Goal: Task Accomplishment & Management: Manage account settings

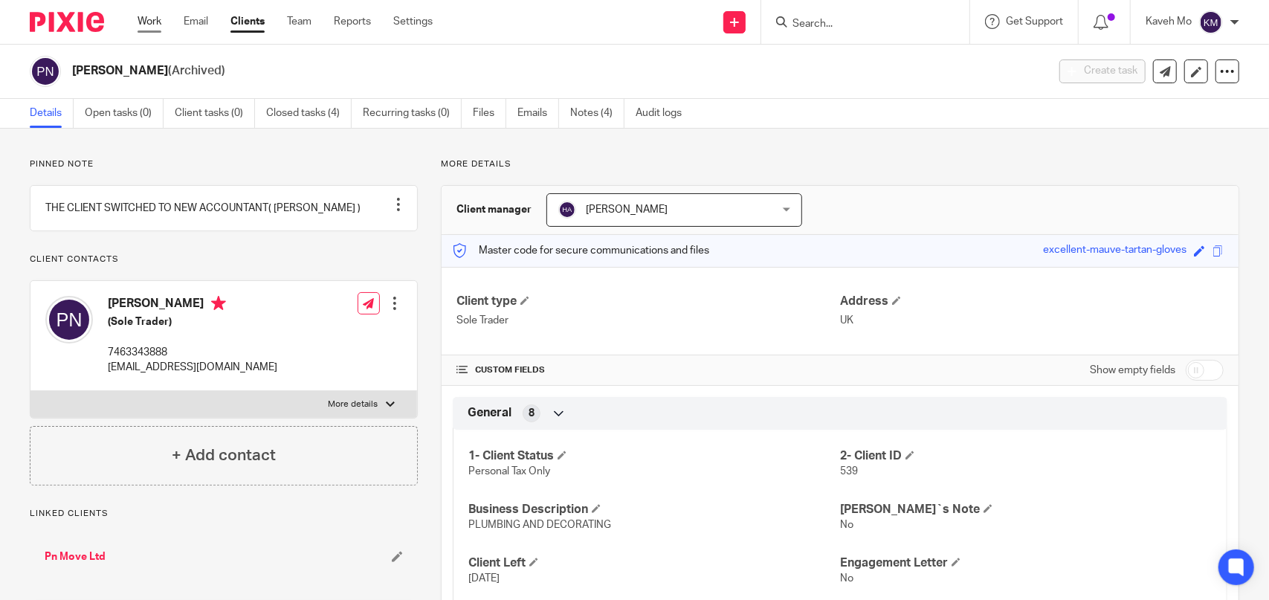
click at [139, 19] on link "Work" at bounding box center [149, 21] width 24 height 15
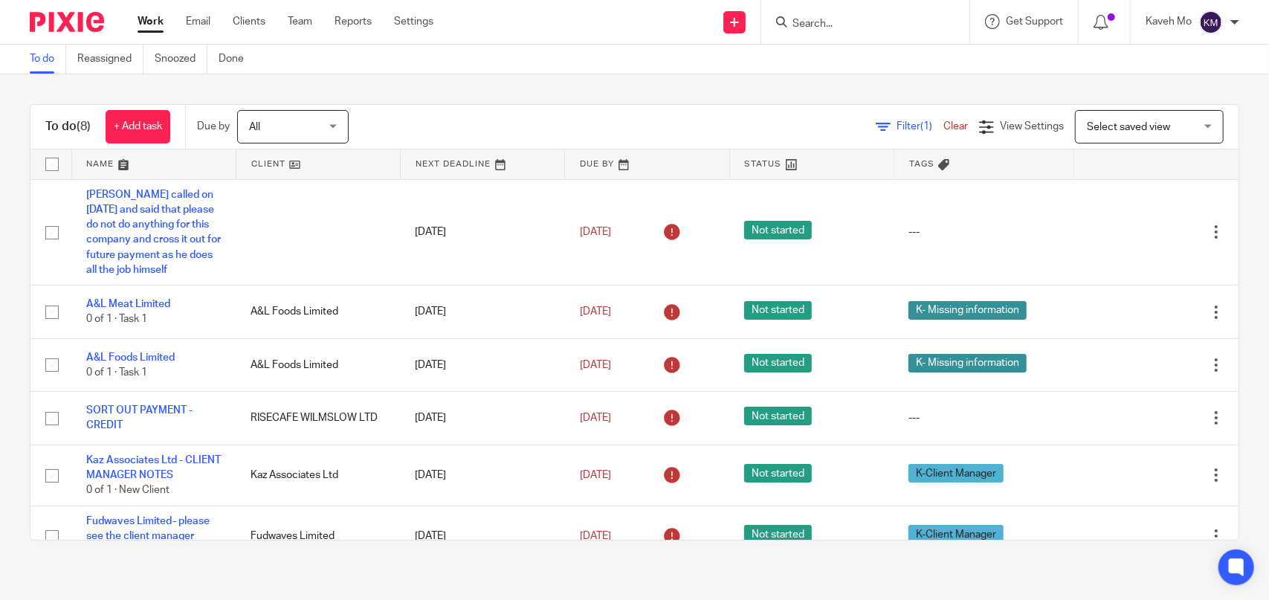
click at [868, 27] on input "Search" at bounding box center [858, 24] width 134 height 13
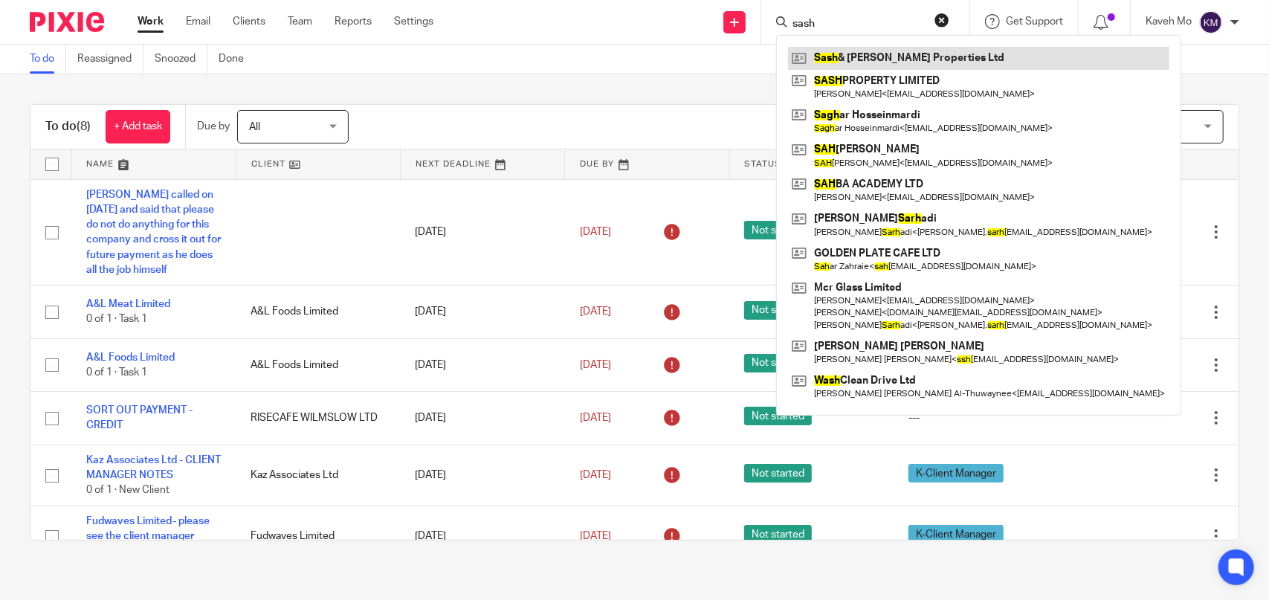
type input "sash"
click at [870, 62] on link at bounding box center [978, 58] width 381 height 22
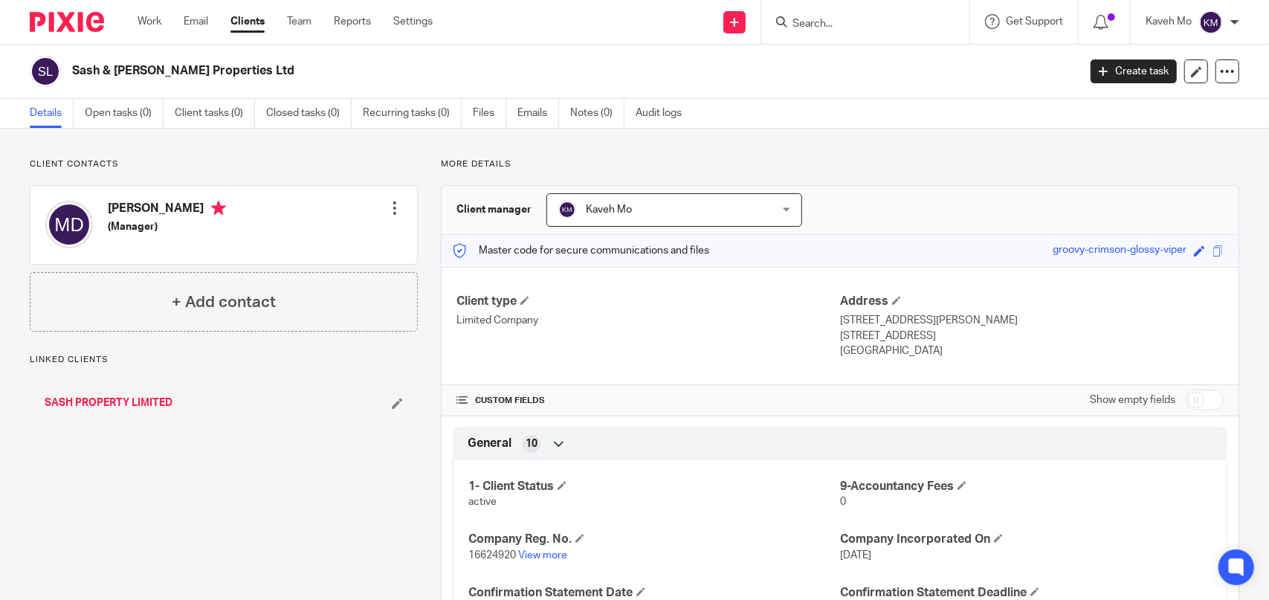
click at [210, 69] on h2 "Sash & [PERSON_NAME] Properties Ltd" at bounding box center [470, 71] width 797 height 16
copy main "Sash & Oliver Properties Ltd Create task Update from Companies House Export dat…"
click at [144, 17] on link "Work" at bounding box center [149, 21] width 24 height 15
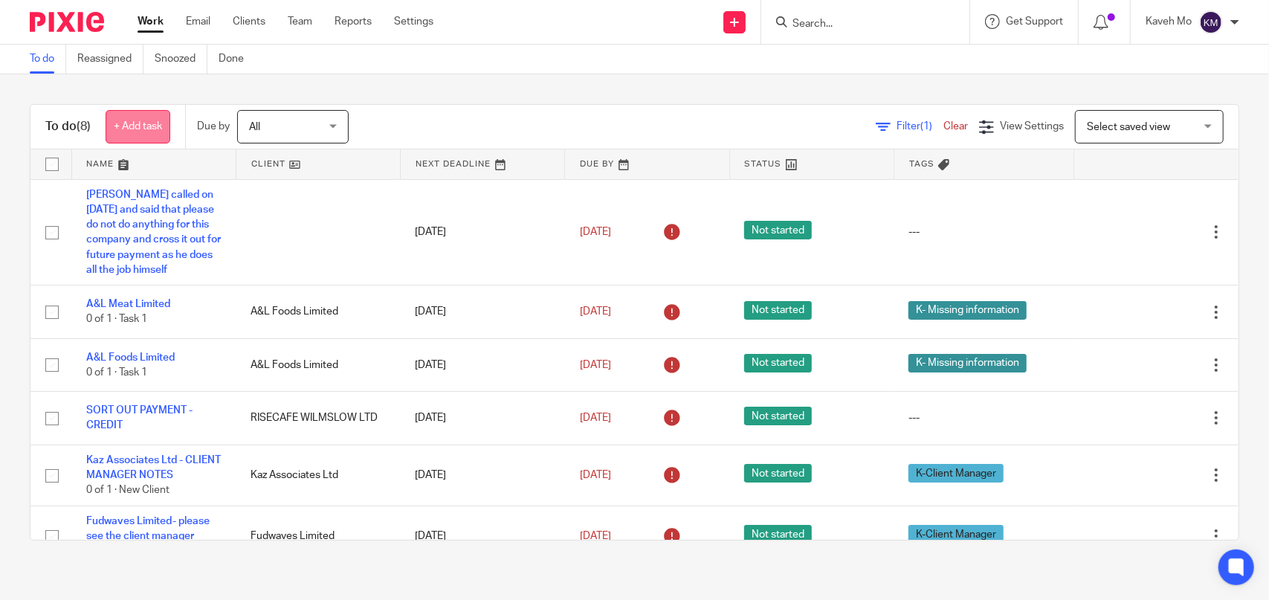
click at [133, 126] on link "+ Add task" at bounding box center [138, 126] width 65 height 33
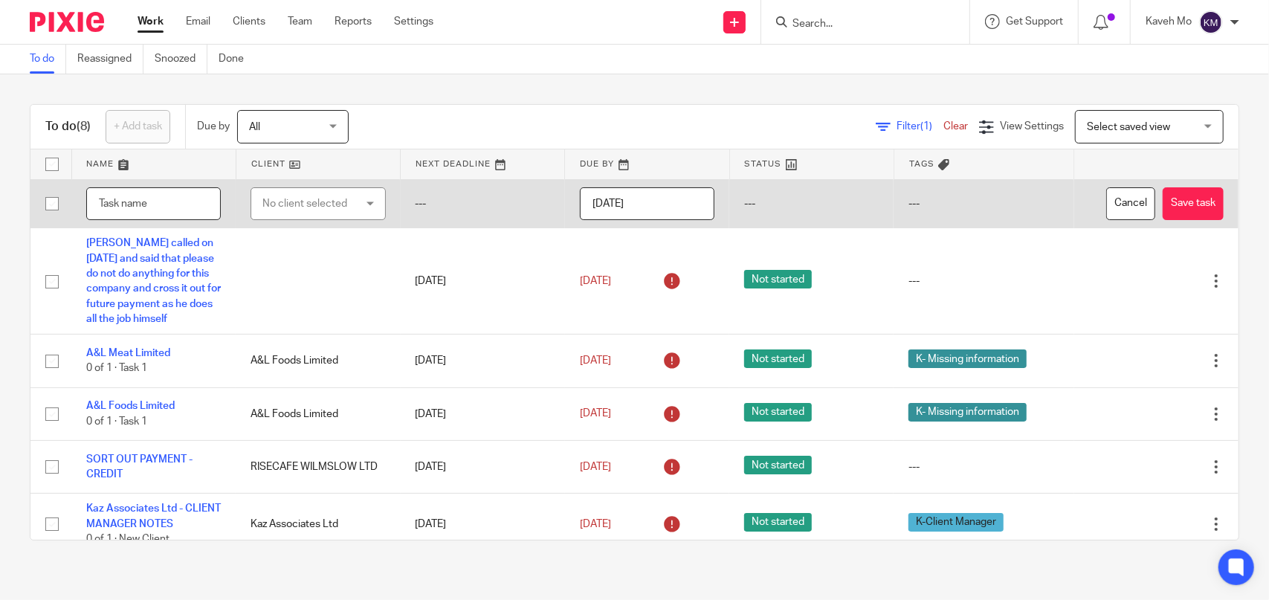
click at [131, 206] on input "text" at bounding box center [153, 203] width 135 height 33
paste input "Sash & [PERSON_NAME] Properties Ltd"
type input "Sash & [PERSON_NAME] Properties Ltd"
click at [286, 212] on div "No client selected" at bounding box center [310, 203] width 97 height 31
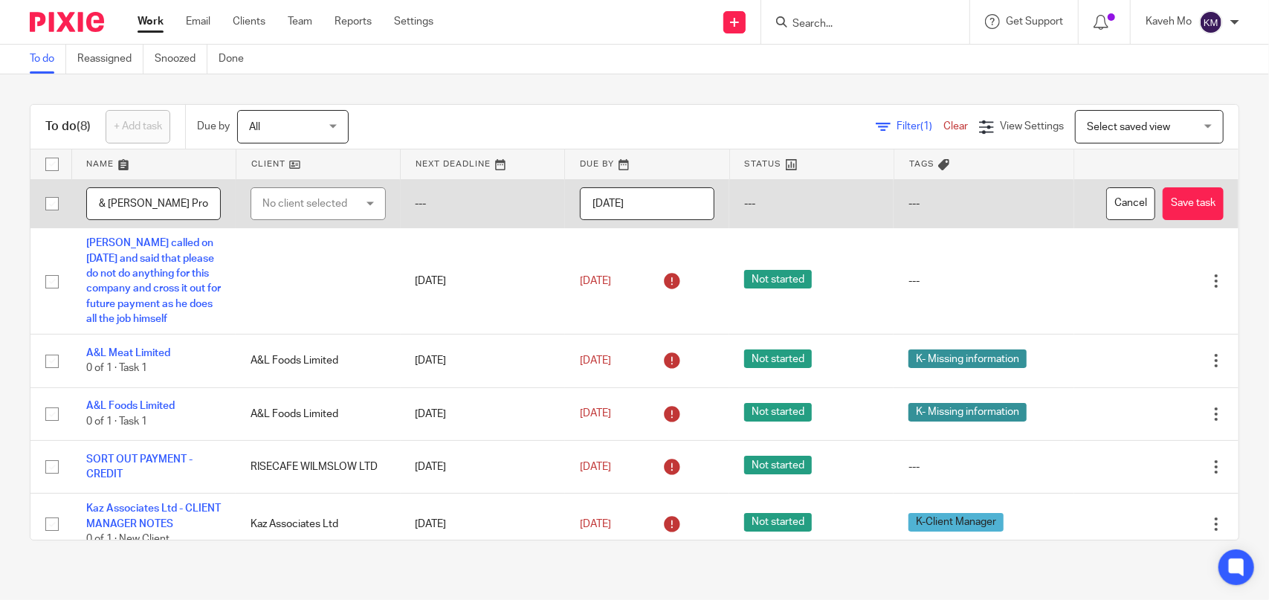
scroll to position [0, 0]
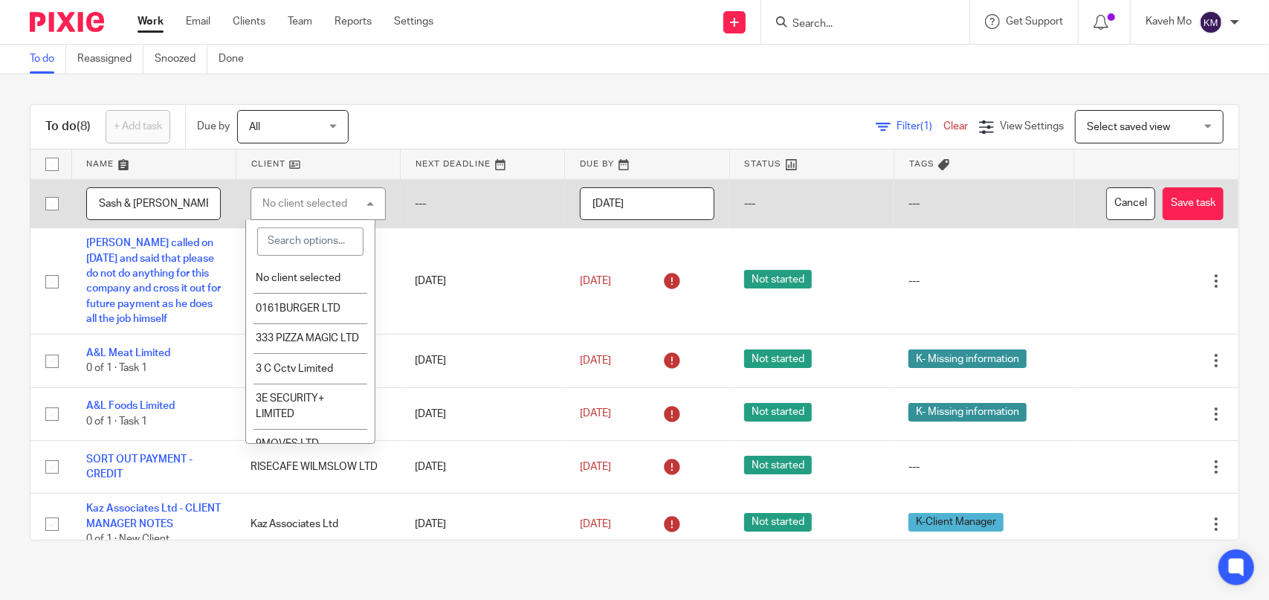
click at [282, 242] on input "search" at bounding box center [310, 241] width 106 height 28
paste input "Sash & [PERSON_NAME] Properties Ltd"
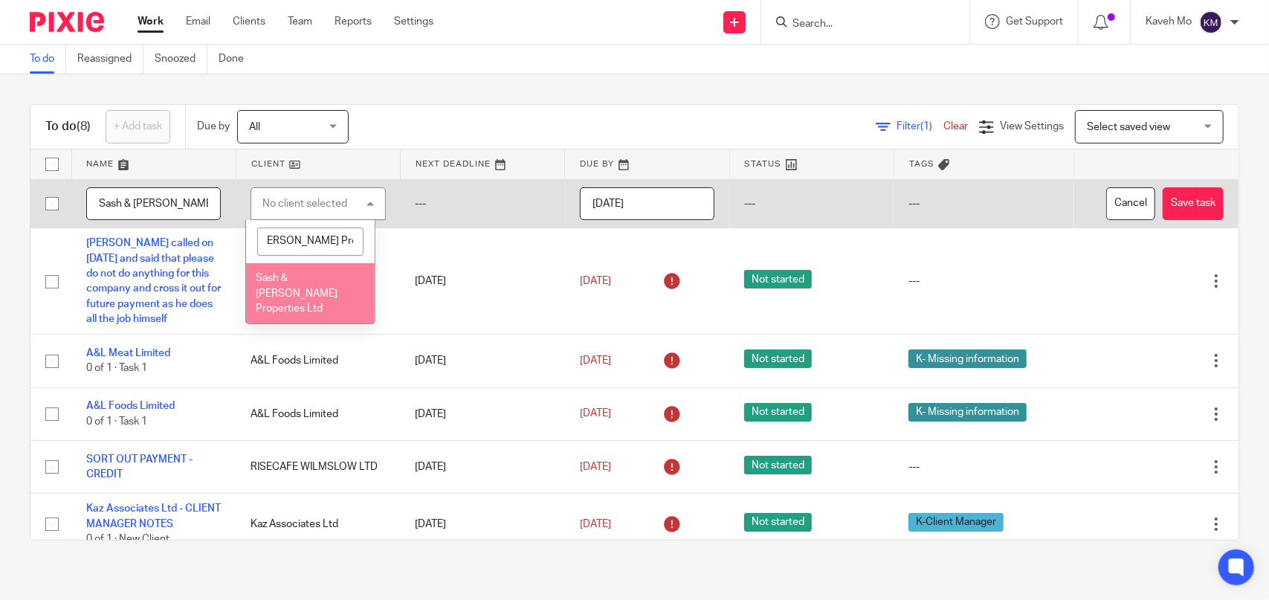
type input "Sash & [PERSON_NAME] Properties Ltd"
click at [298, 286] on li "Sash & Oliver Properties Ltd" at bounding box center [310, 293] width 129 height 61
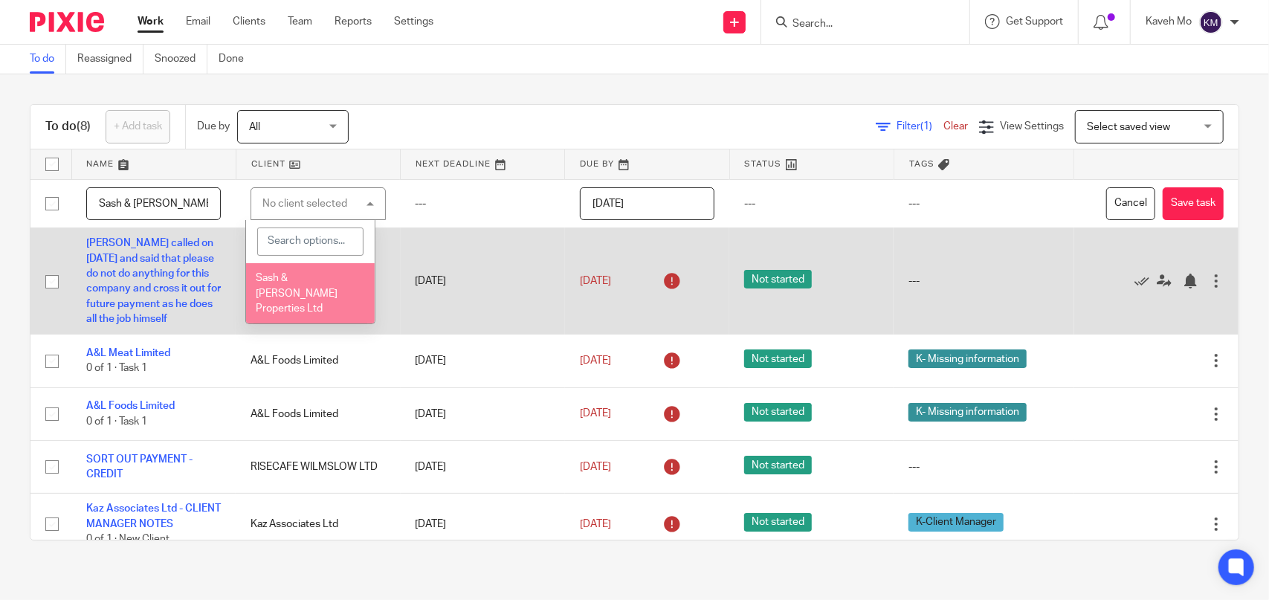
scroll to position [0, 0]
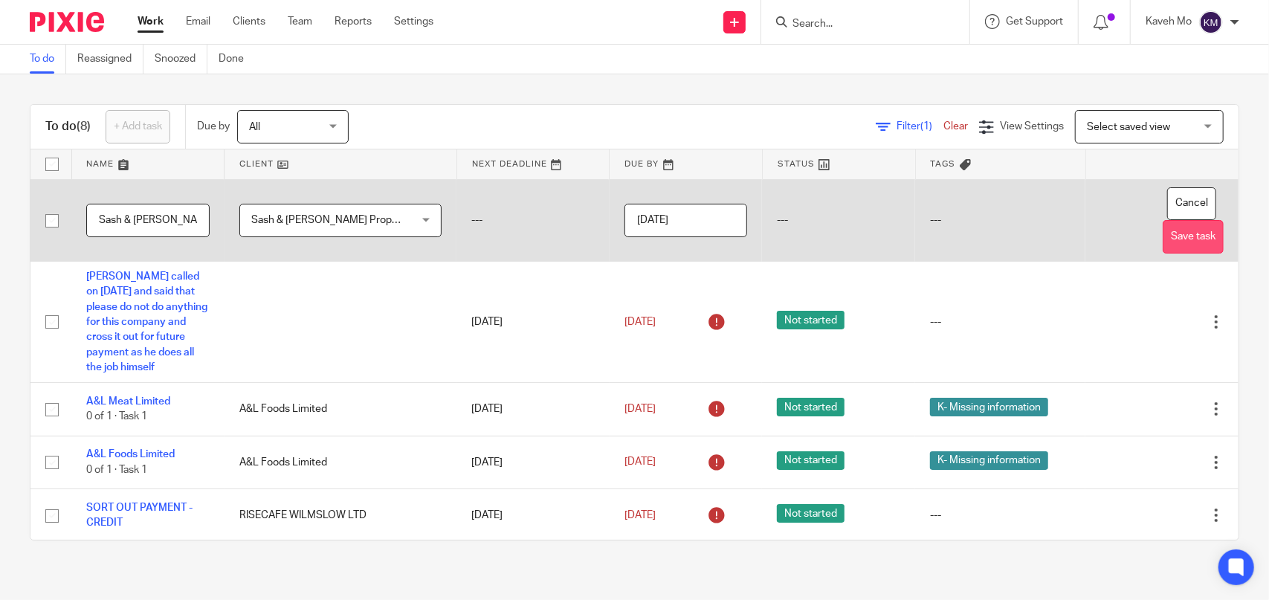
click at [1162, 220] on button "Save task" at bounding box center [1192, 236] width 61 height 33
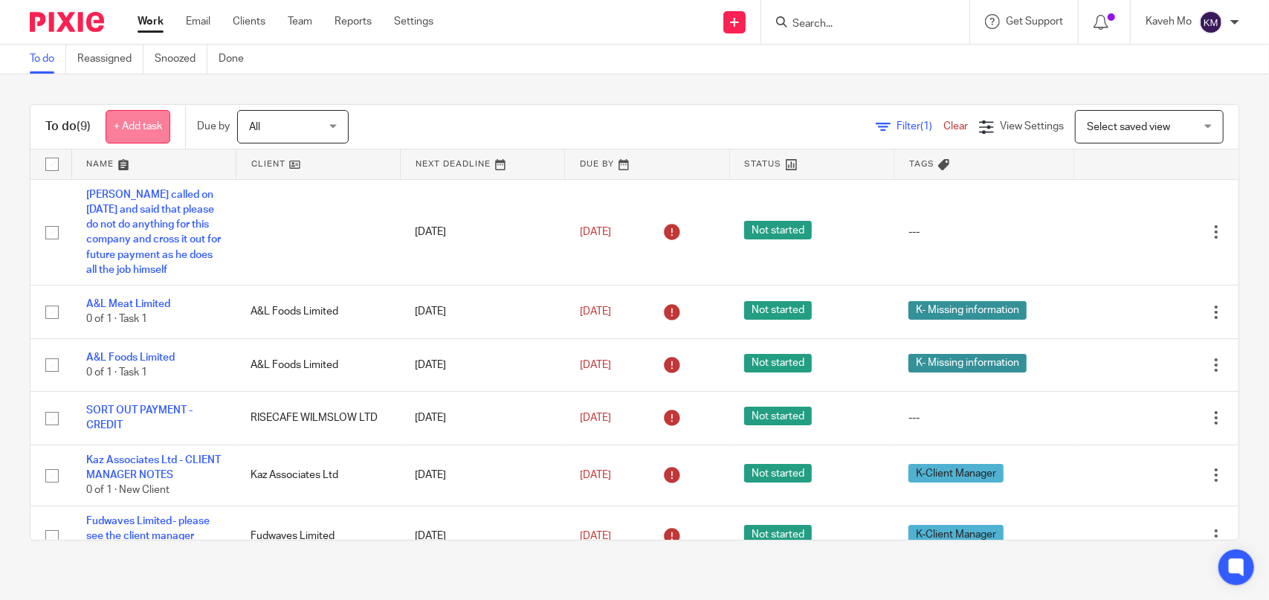
click at [134, 126] on link "+ Add task" at bounding box center [138, 126] width 65 height 33
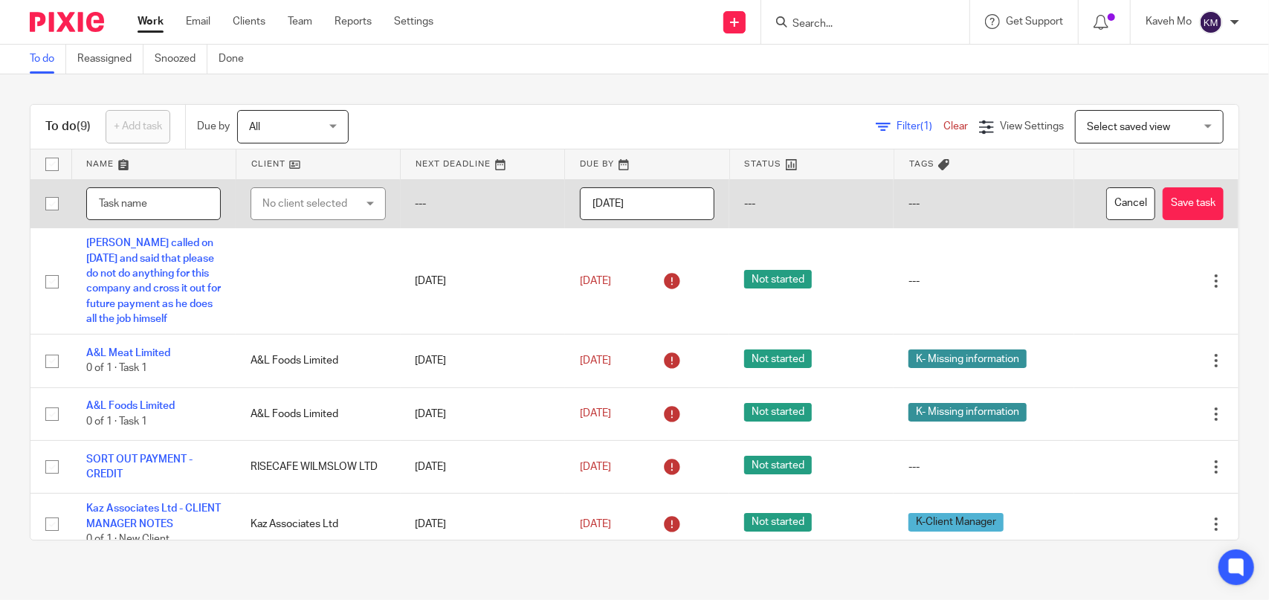
click at [164, 207] on input "text" at bounding box center [153, 203] width 135 height 33
paste input "Sash & Oliver Properties Ltd"
type input "Sash & [PERSON_NAME] Properties Ltd"
click at [266, 204] on div "No client selected" at bounding box center [310, 203] width 97 height 31
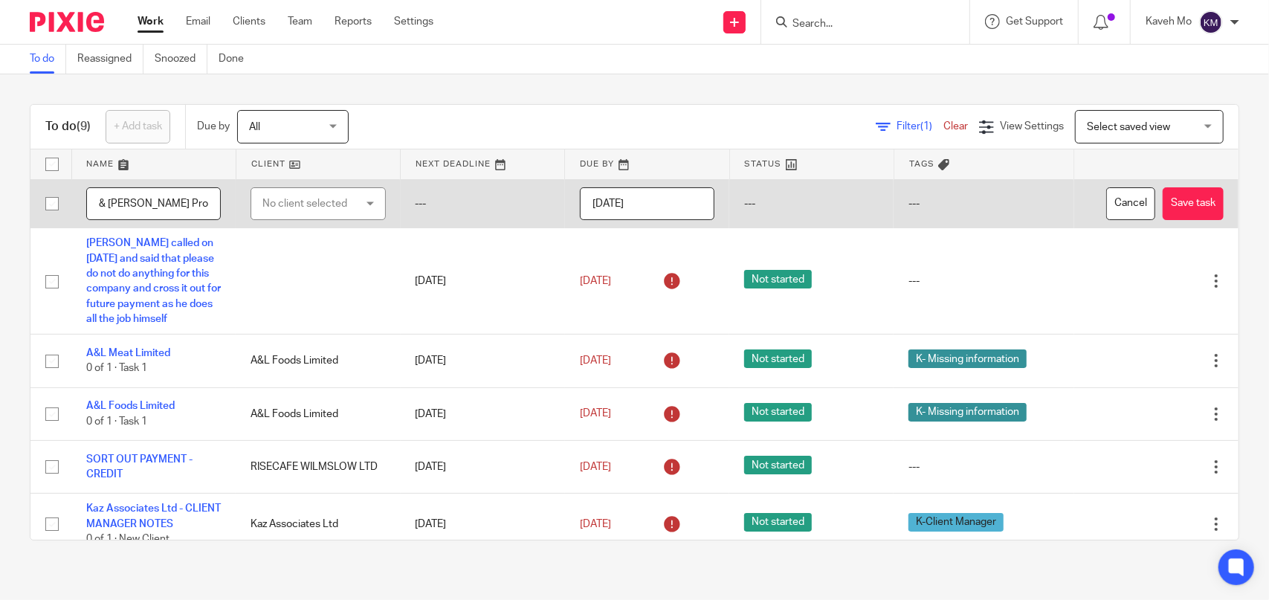
scroll to position [0, 0]
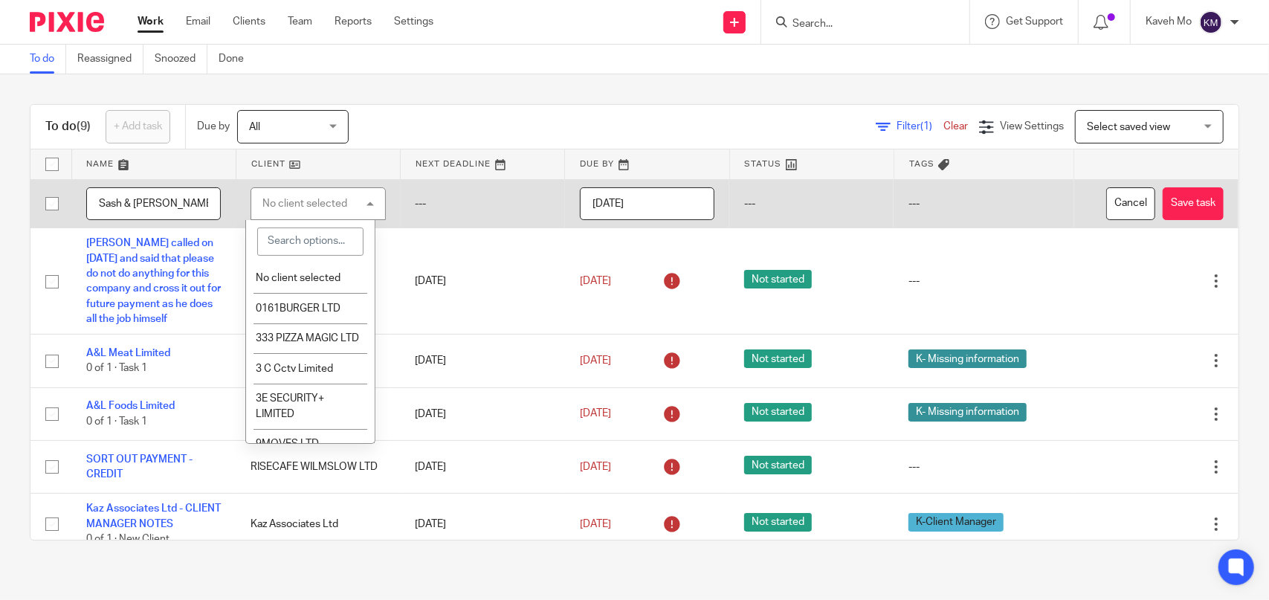
click at [282, 239] on input "search" at bounding box center [310, 241] width 106 height 28
paste input "Sash & [PERSON_NAME] Properties Ltd"
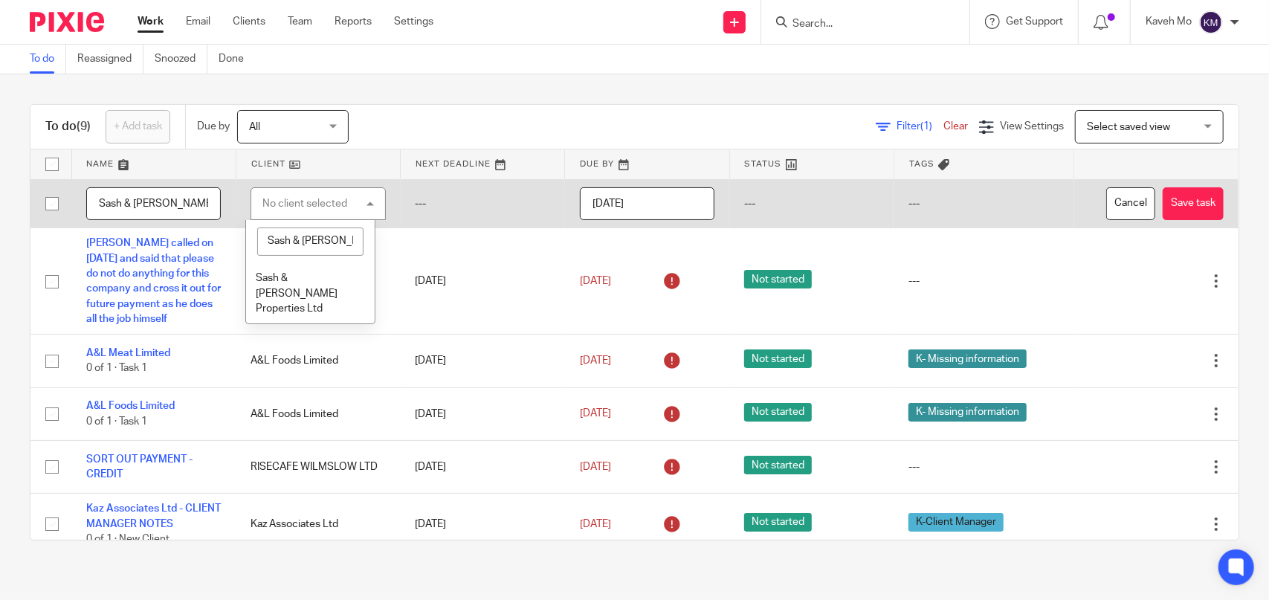
scroll to position [0, 45]
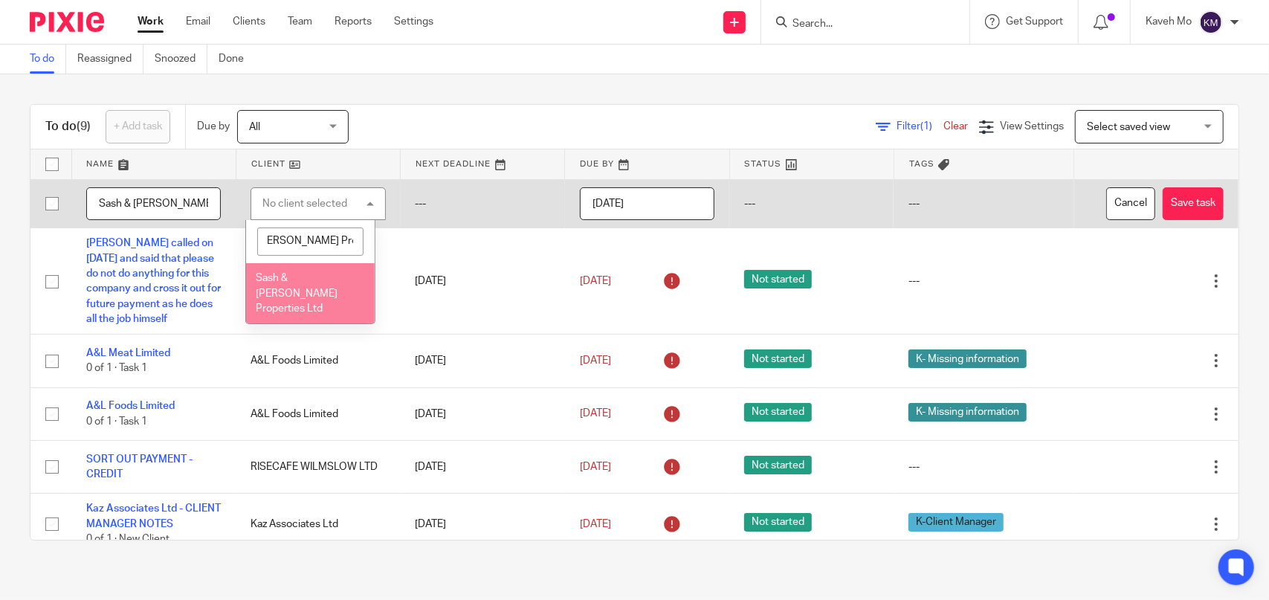
type input "Sash & [PERSON_NAME] Properties Ltd"
click at [299, 289] on span "Sash & [PERSON_NAME] Properties Ltd" at bounding box center [297, 293] width 82 height 41
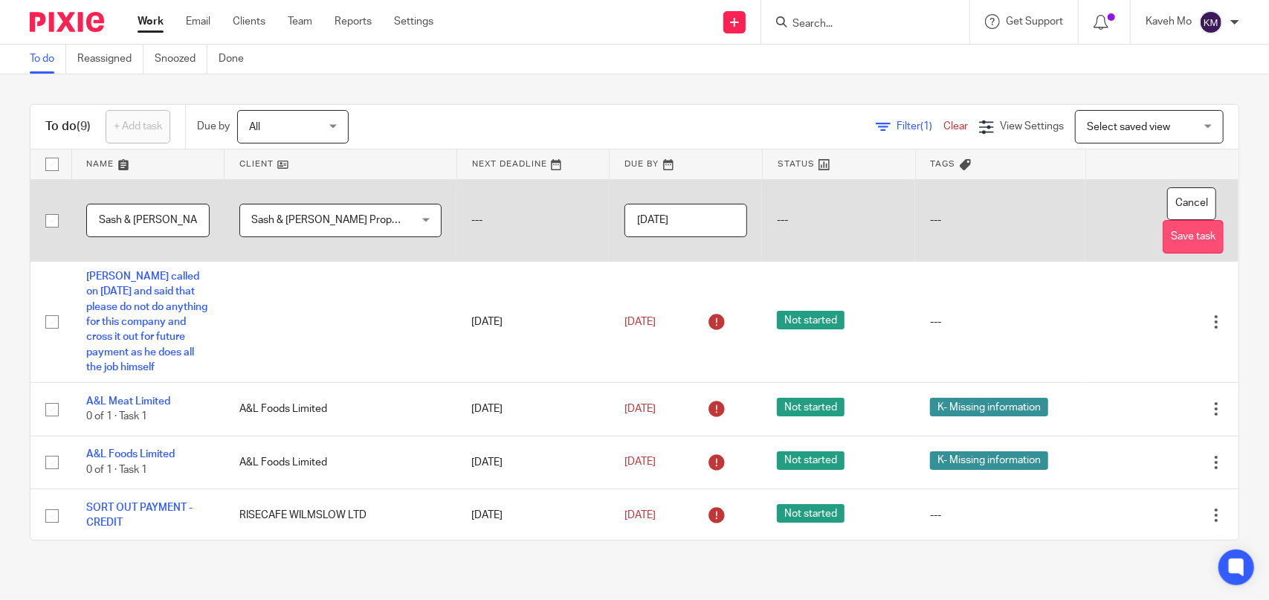
click at [1162, 220] on button "Save task" at bounding box center [1192, 236] width 61 height 33
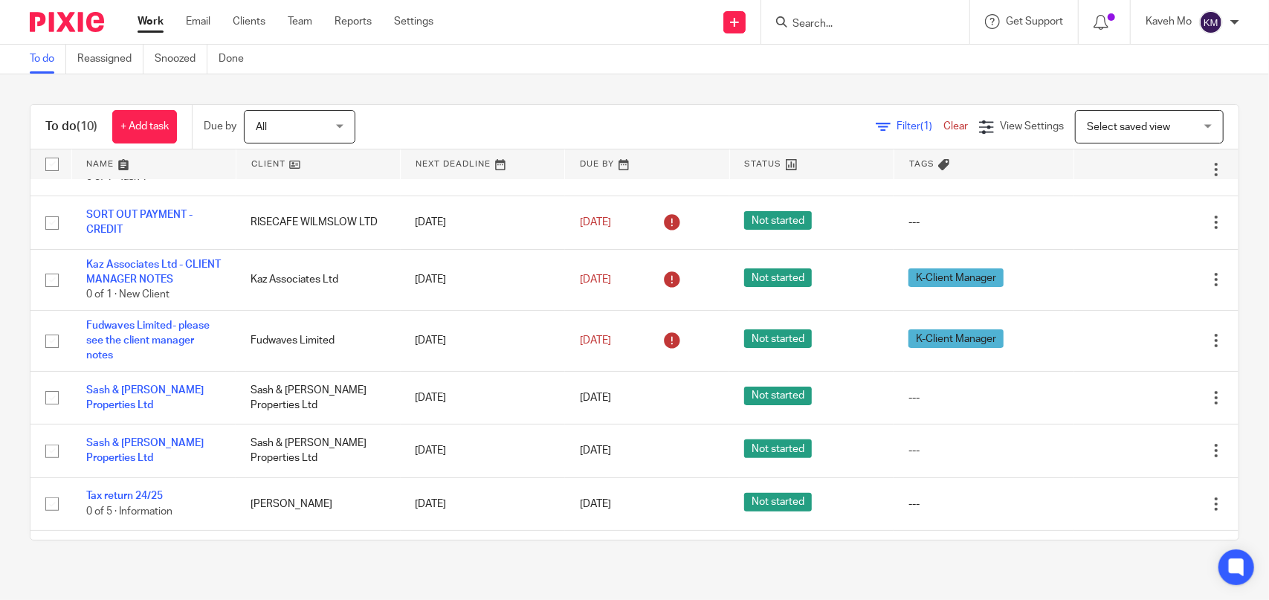
scroll to position [252, 0]
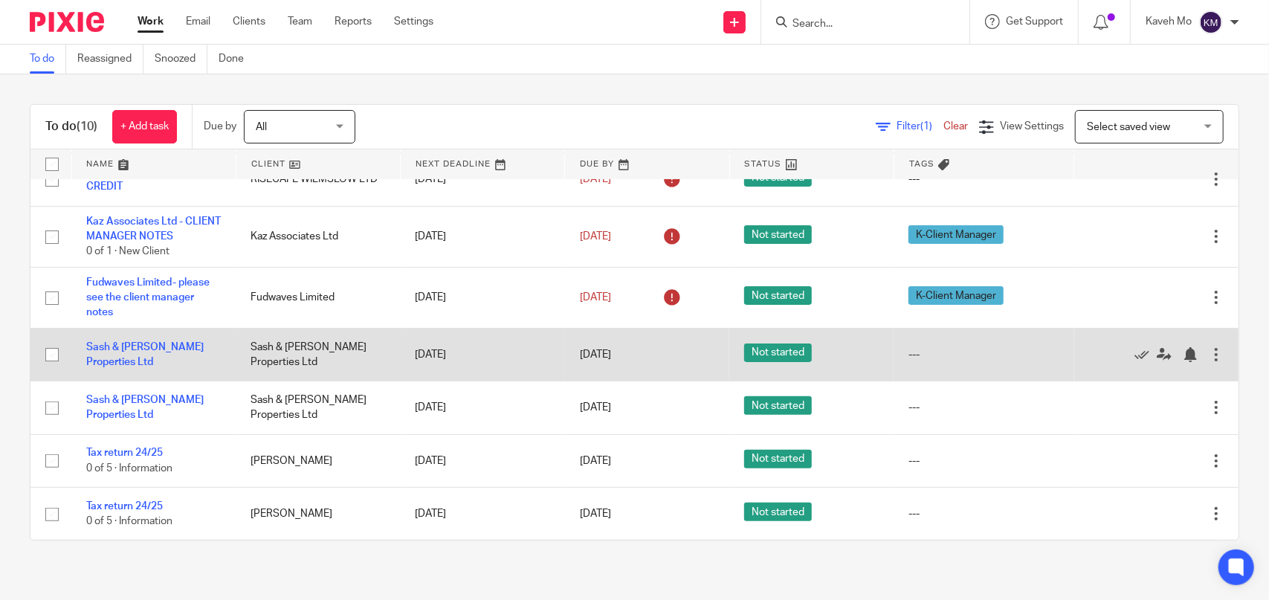
click at [54, 356] on input "checkbox" at bounding box center [52, 354] width 28 height 28
checkbox input "true"
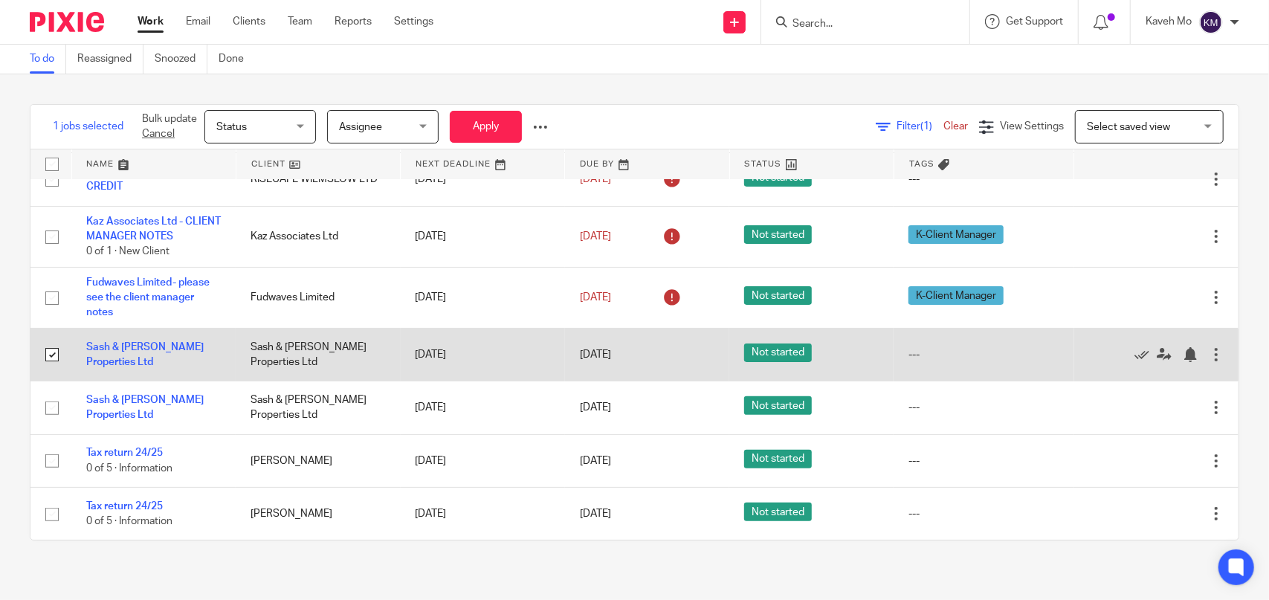
click at [1208, 356] on div at bounding box center [1215, 354] width 15 height 15
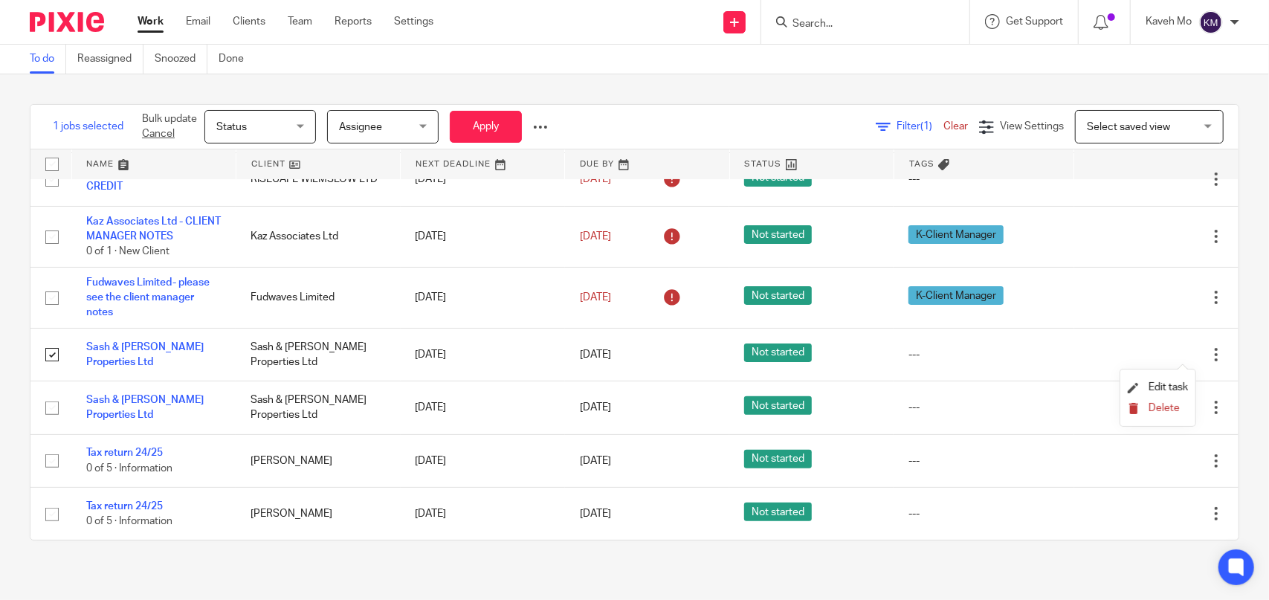
click at [1162, 409] on span "Delete" at bounding box center [1163, 408] width 31 height 10
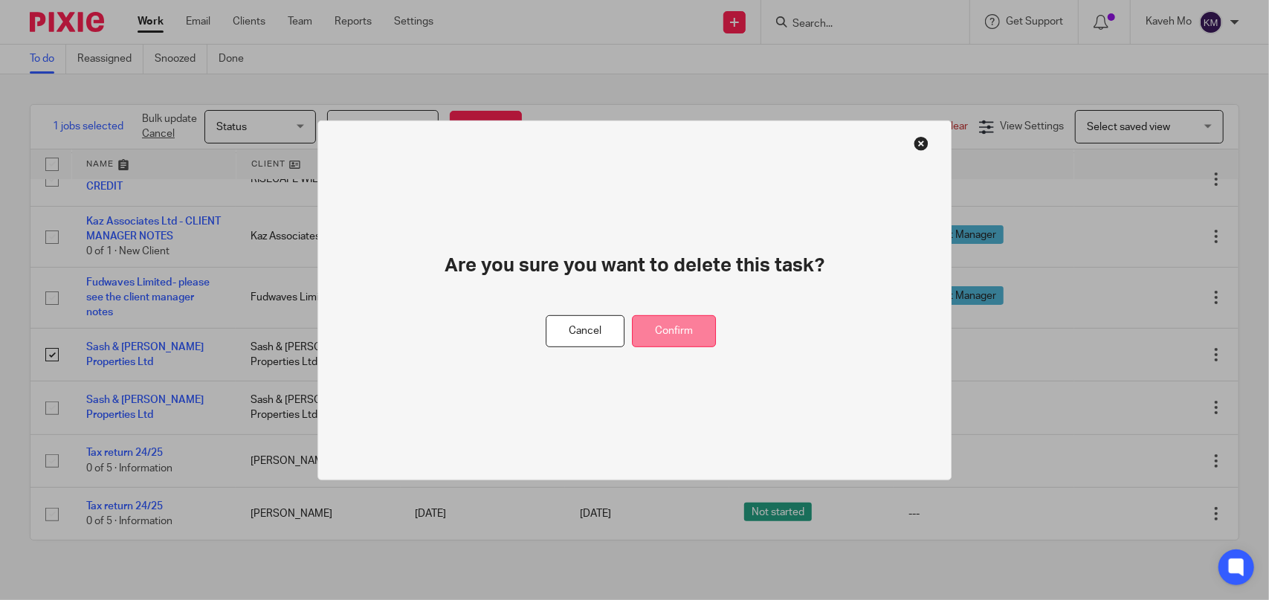
click at [677, 334] on button "Confirm" at bounding box center [674, 331] width 84 height 32
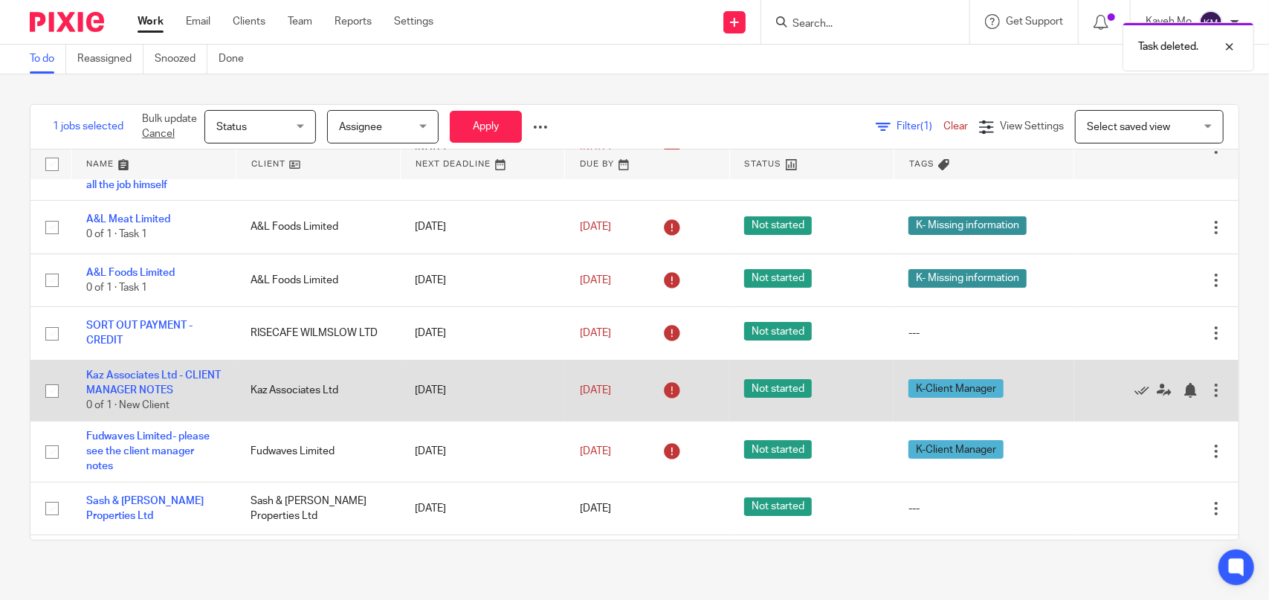
scroll to position [0, 0]
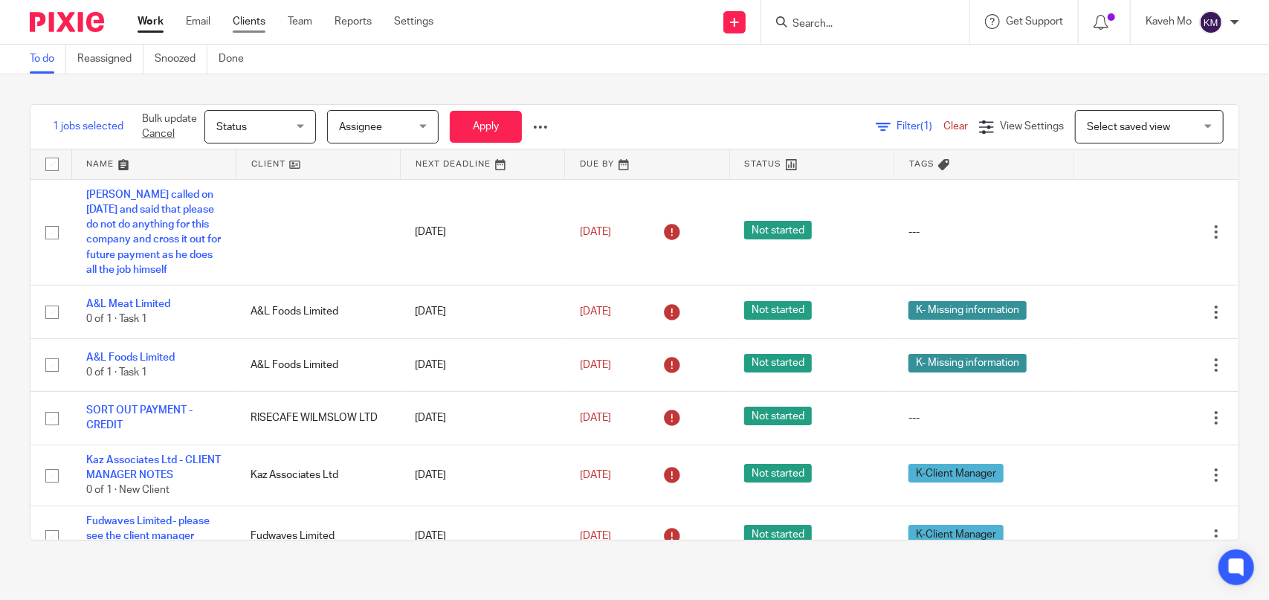
click at [250, 19] on link "Clients" at bounding box center [249, 21] width 33 height 15
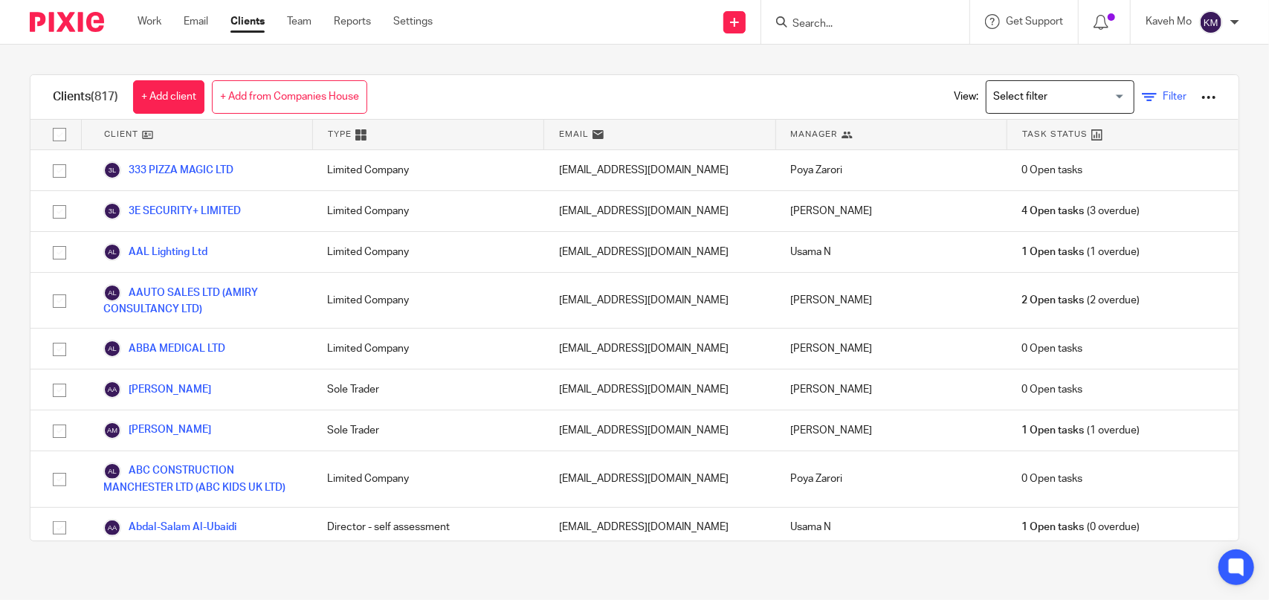
click at [1142, 99] on icon at bounding box center [1149, 97] width 15 height 15
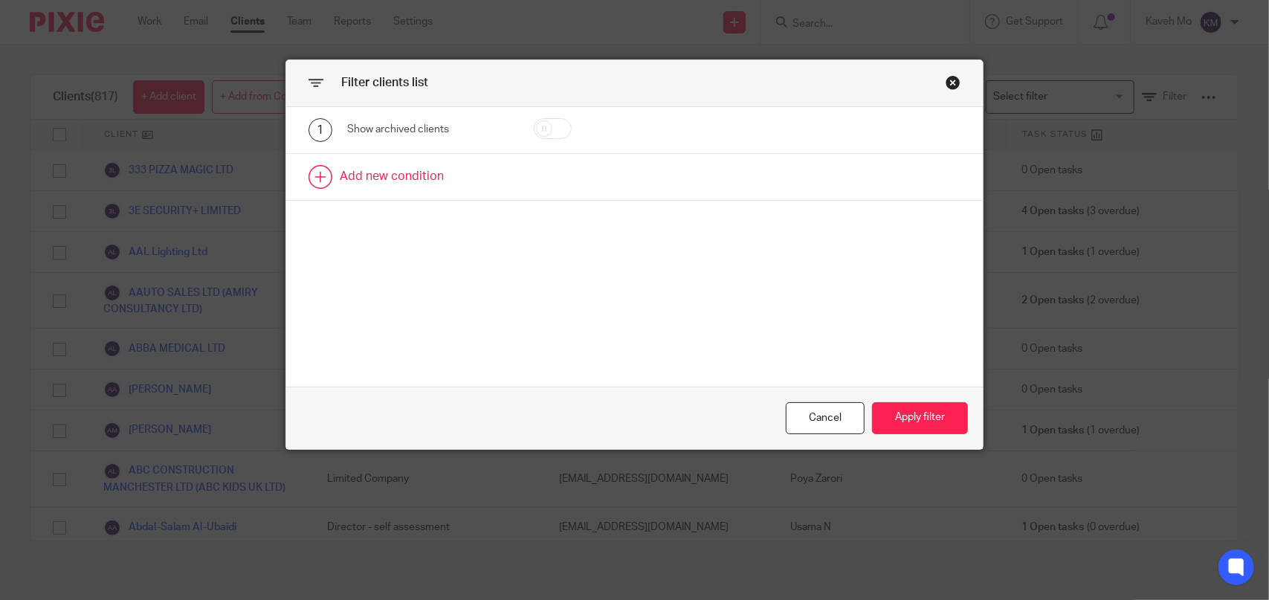
click at [388, 180] on link at bounding box center [634, 177] width 696 height 46
click at [461, 190] on div "Field" at bounding box center [419, 181] width 120 height 31
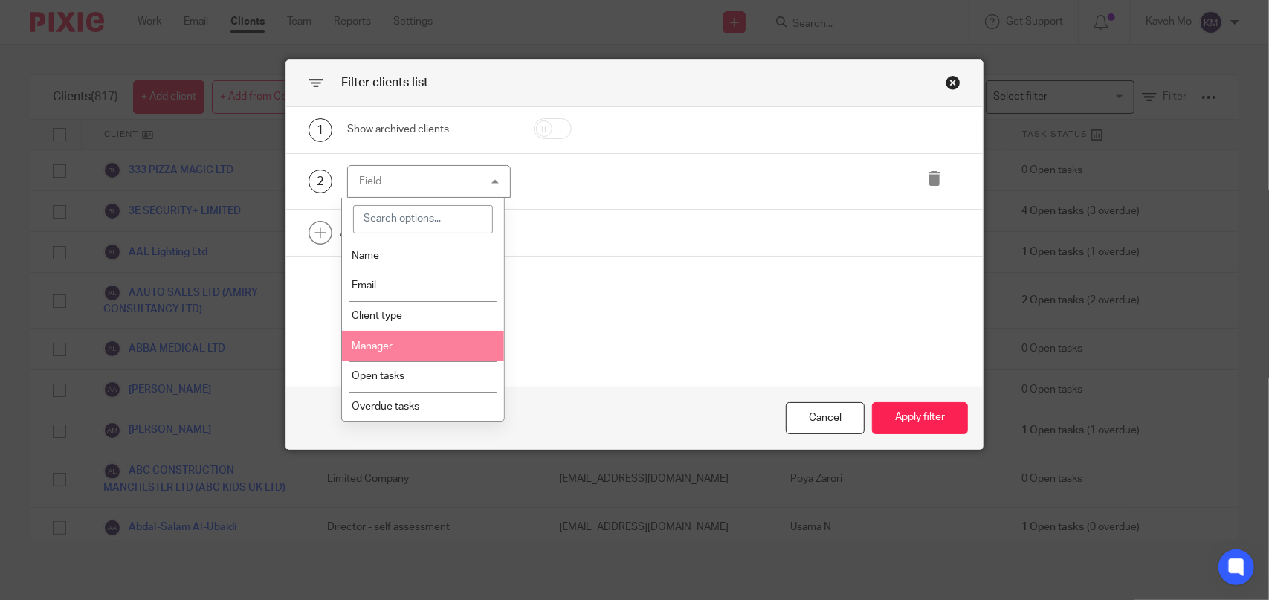
click at [427, 352] on li "Manager" at bounding box center [423, 346] width 162 height 30
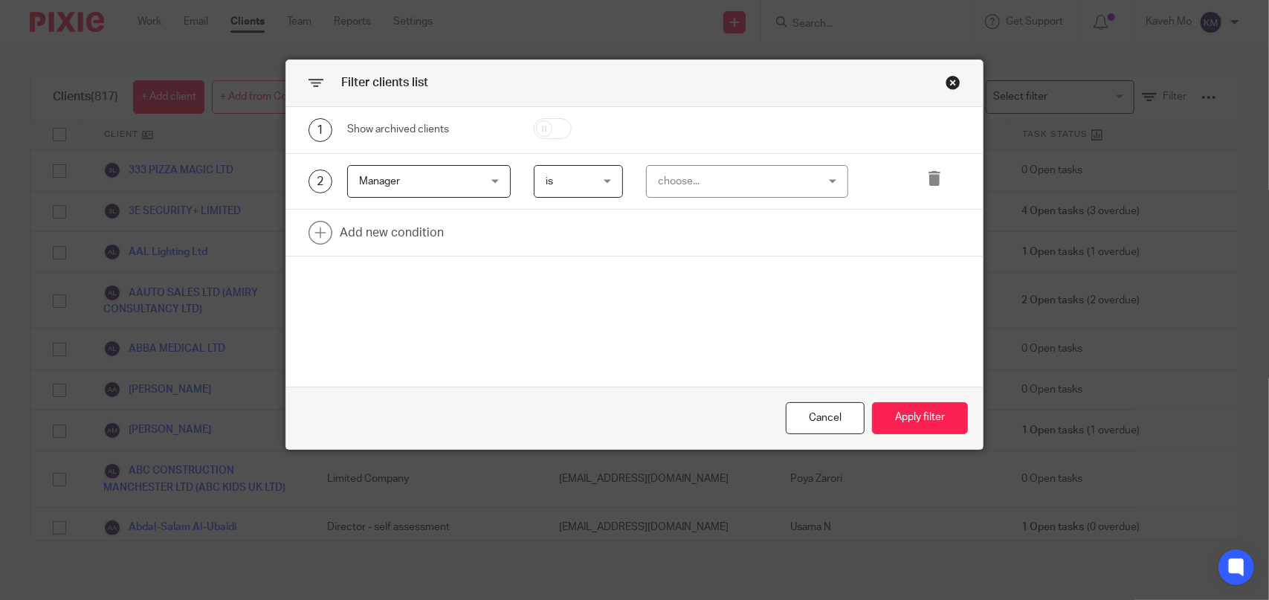
click at [721, 184] on div "choose..." at bounding box center [734, 181] width 152 height 31
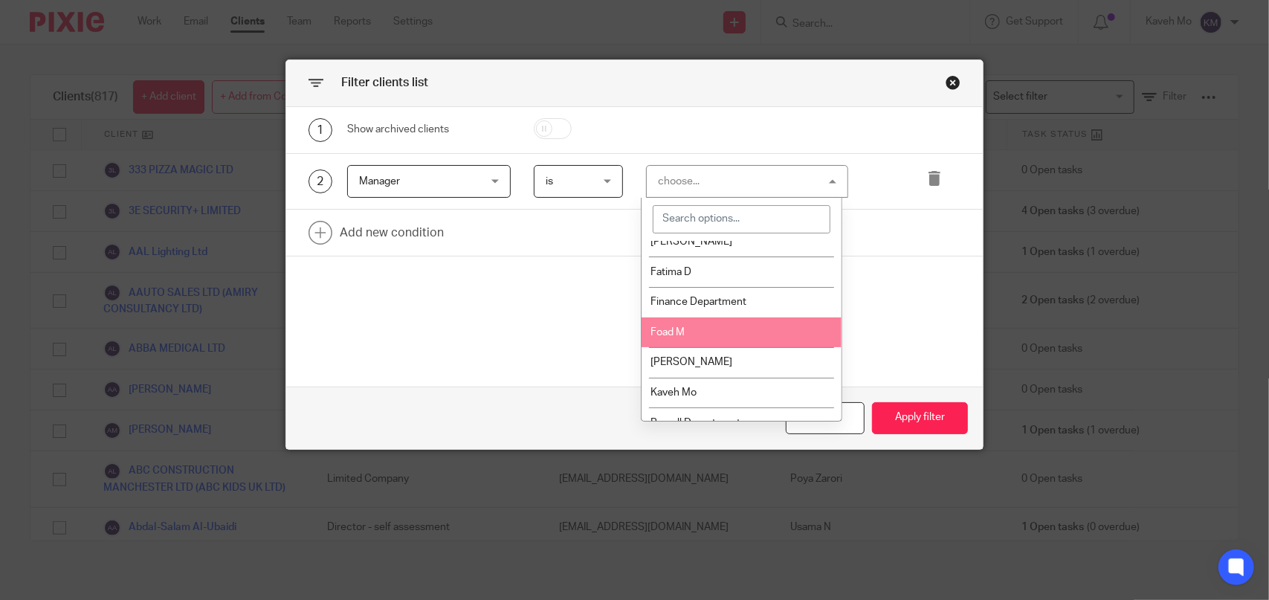
scroll to position [149, 0]
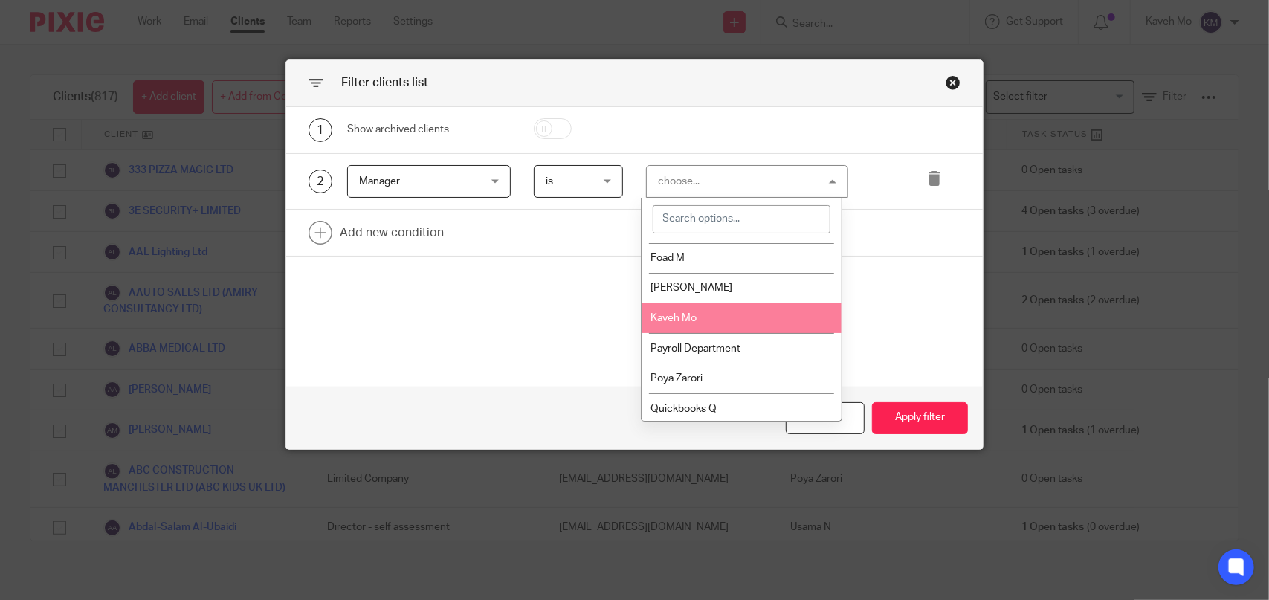
click at [696, 326] on li "Kaveh Mo" at bounding box center [741, 318] width 201 height 30
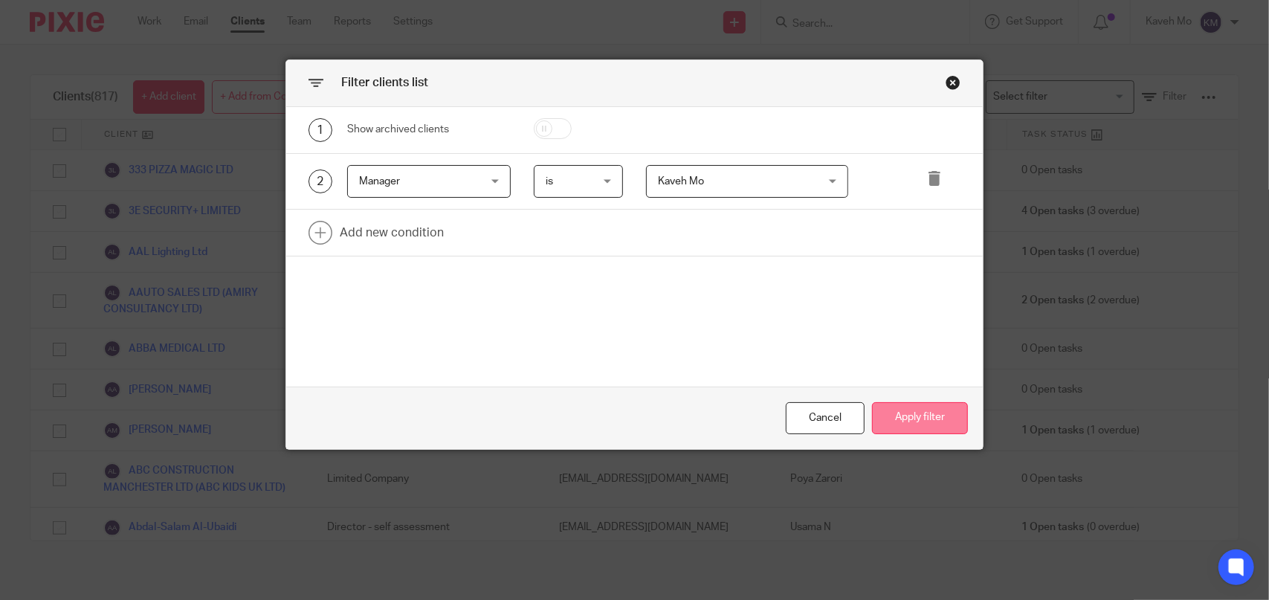
click at [936, 427] on button "Apply filter" at bounding box center [920, 418] width 96 height 32
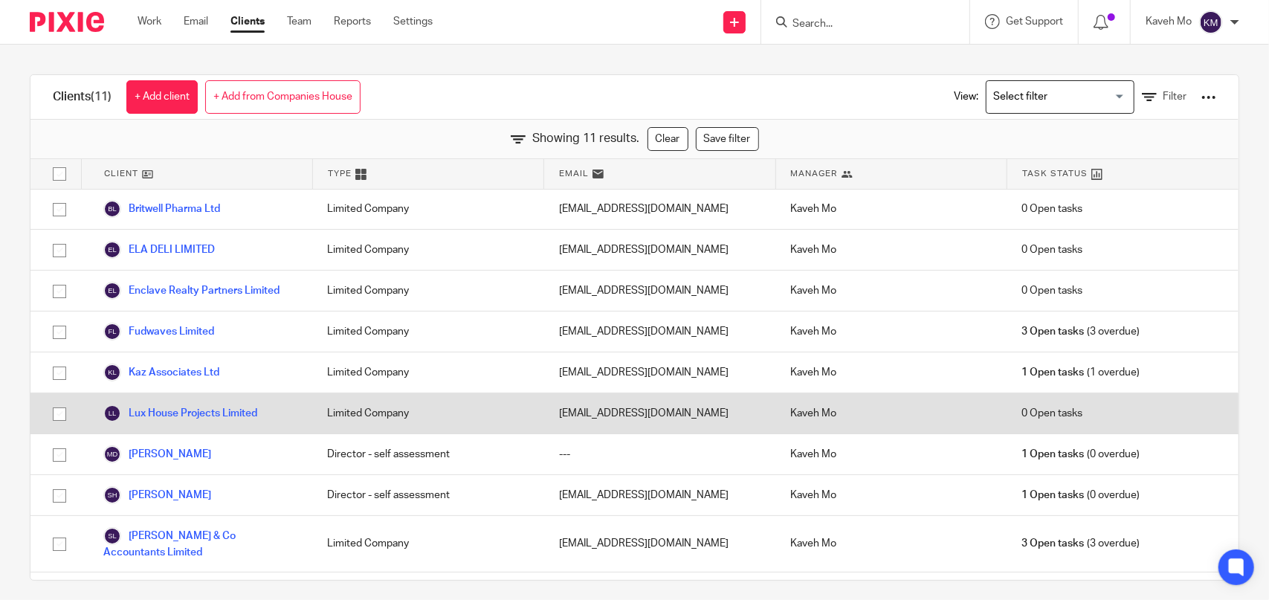
scroll to position [0, 0]
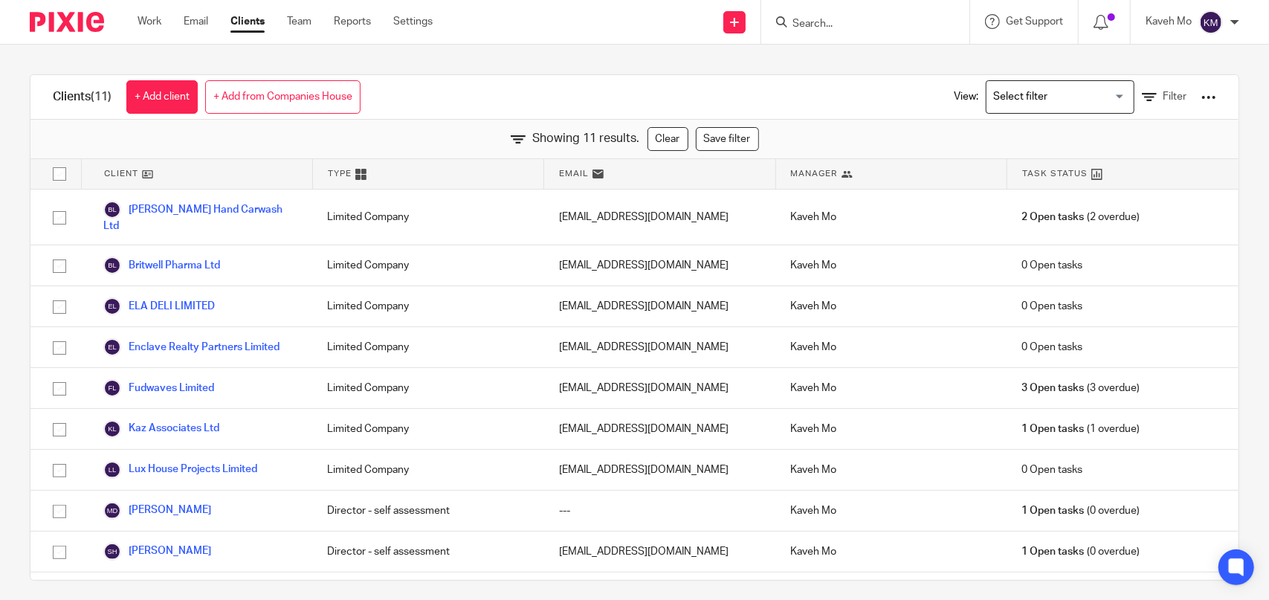
click at [505, 77] on div "Clients (11) + Add client + Add from Companies House View: Loading... Filter" at bounding box center [634, 97] width 1208 height 45
